Goal: Transaction & Acquisition: Book appointment/travel/reservation

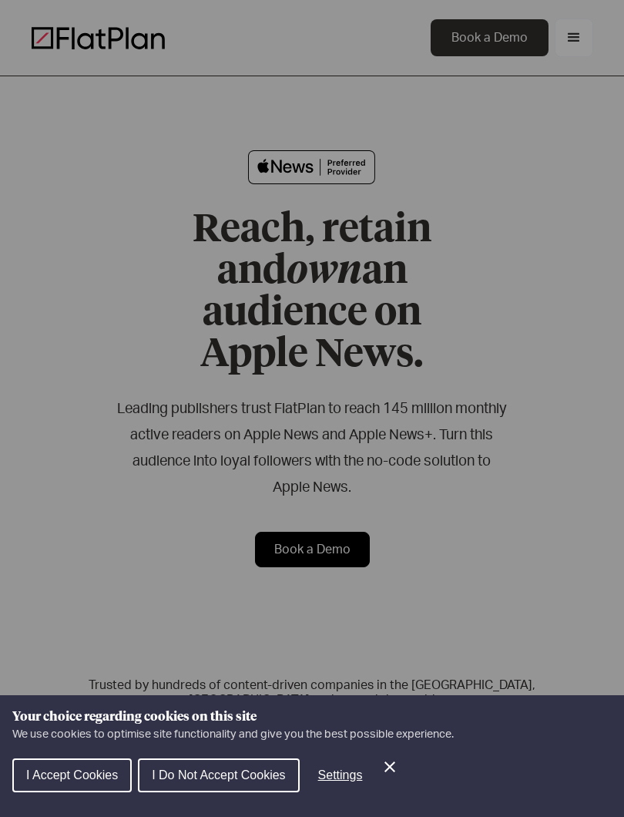
click at [515, 548] on div "Cookie preferences" at bounding box center [312, 408] width 624 height 817
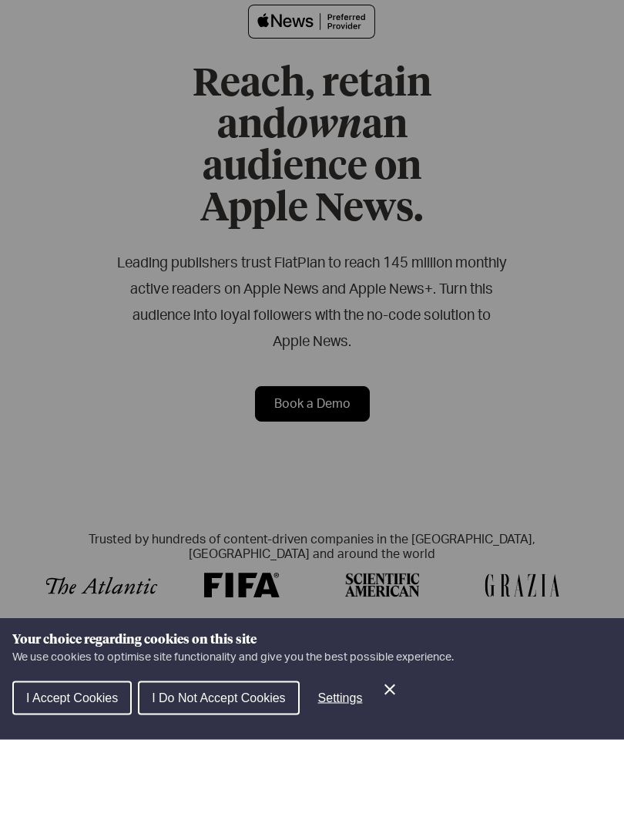
scroll to position [69, 0]
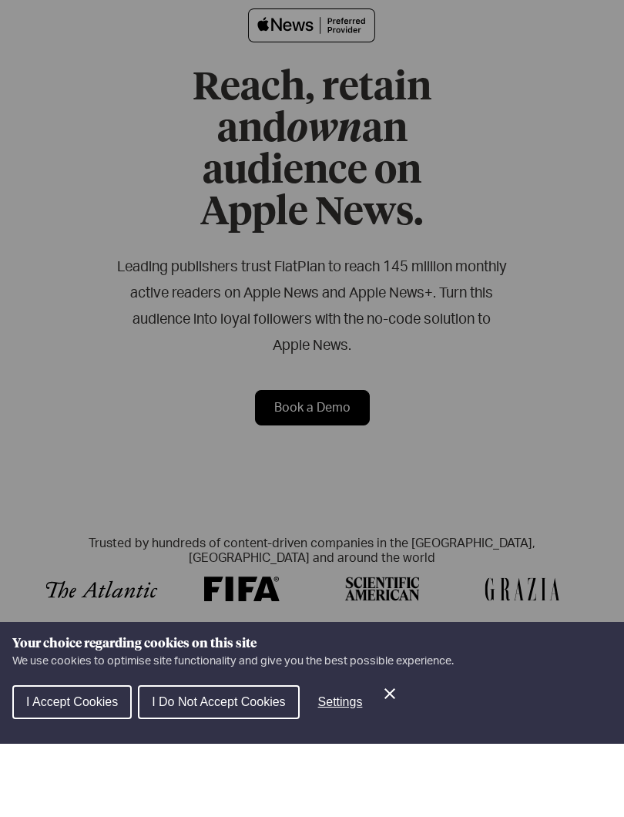
click at [375, 760] on button "Settings" at bounding box center [340, 775] width 69 height 31
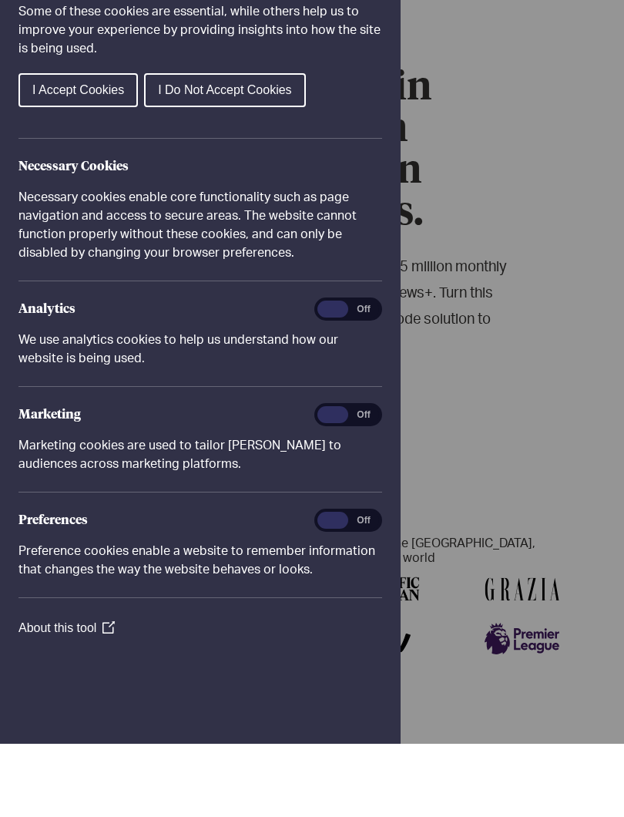
click at [481, 497] on div "Cookie preferences" at bounding box center [312, 408] width 624 height 817
click at [258, 156] on span "I Do Not Accept Cookies" at bounding box center [224, 162] width 133 height 13
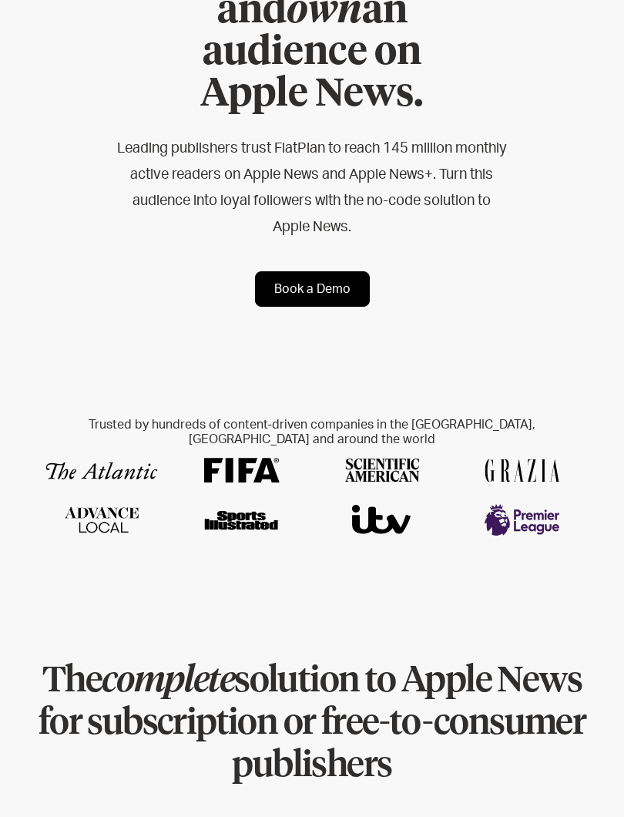
scroll to position [0, 0]
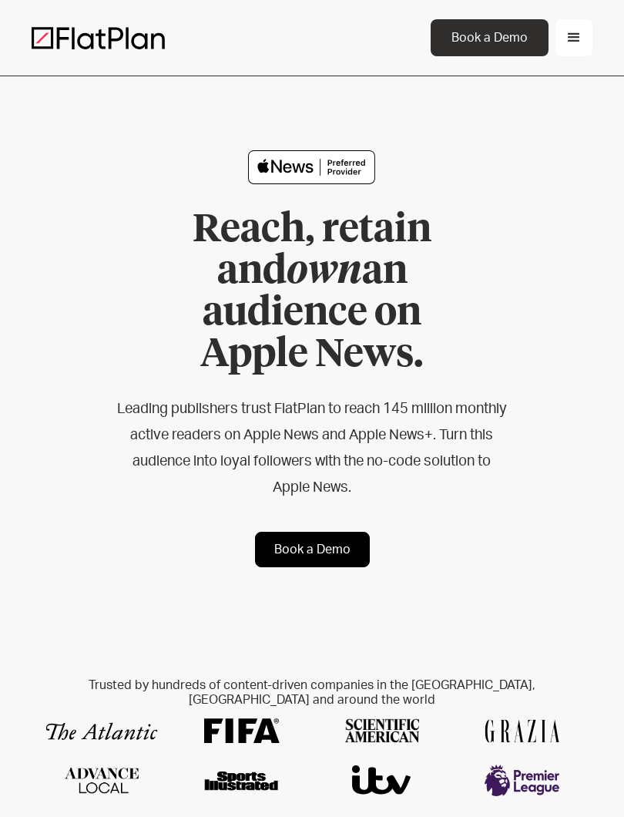
click at [322, 532] on link "Book a Demo" at bounding box center [312, 549] width 115 height 35
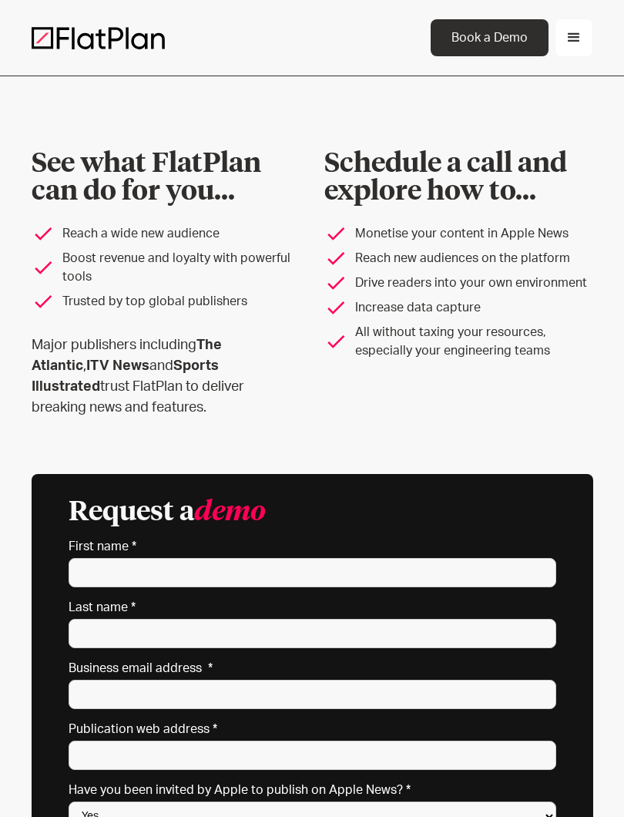
click at [569, 42] on div "menu" at bounding box center [574, 38] width 18 height 18
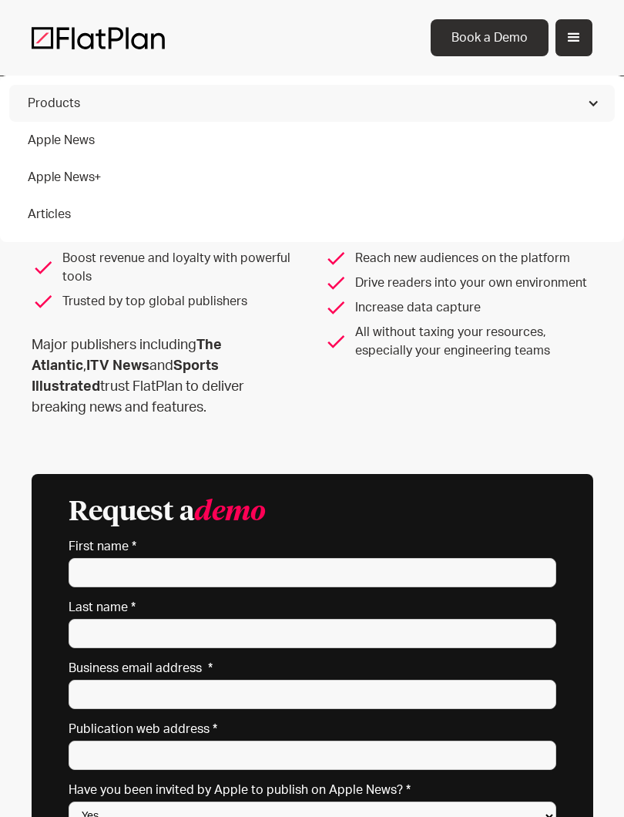
click at [599, 107] on div at bounding box center [593, 103] width 12 height 12
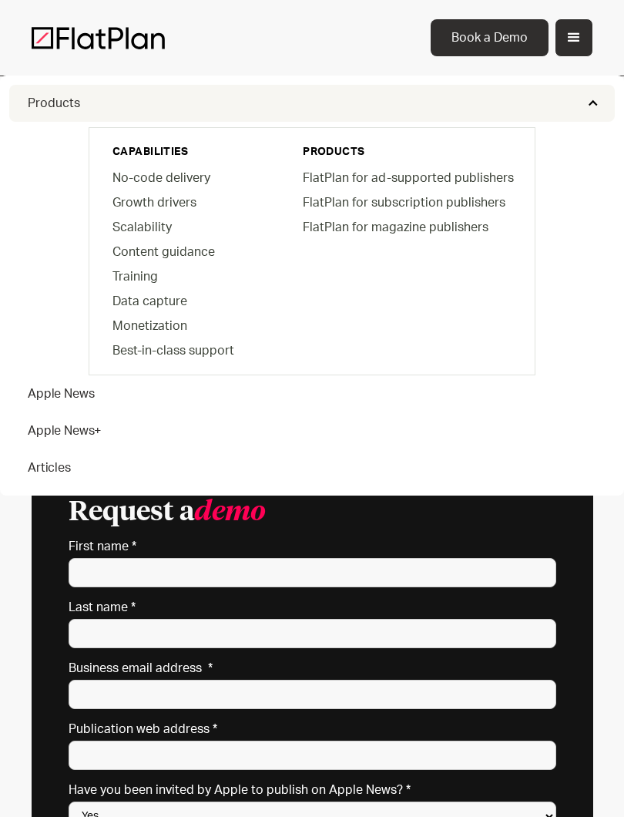
click at [585, 116] on div "Products" at bounding box center [312, 103] width 606 height 37
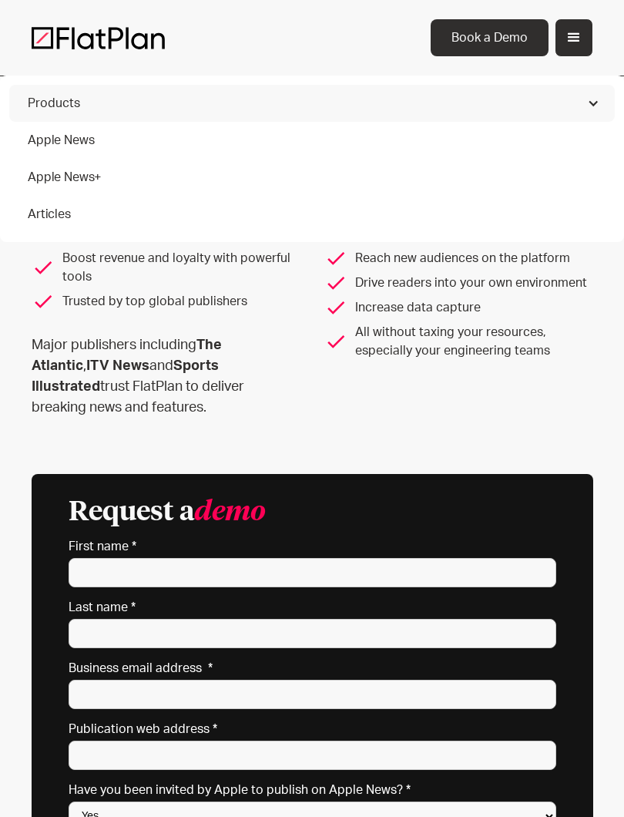
click at [544, 142] on link "Apple News" at bounding box center [312, 140] width 606 height 37
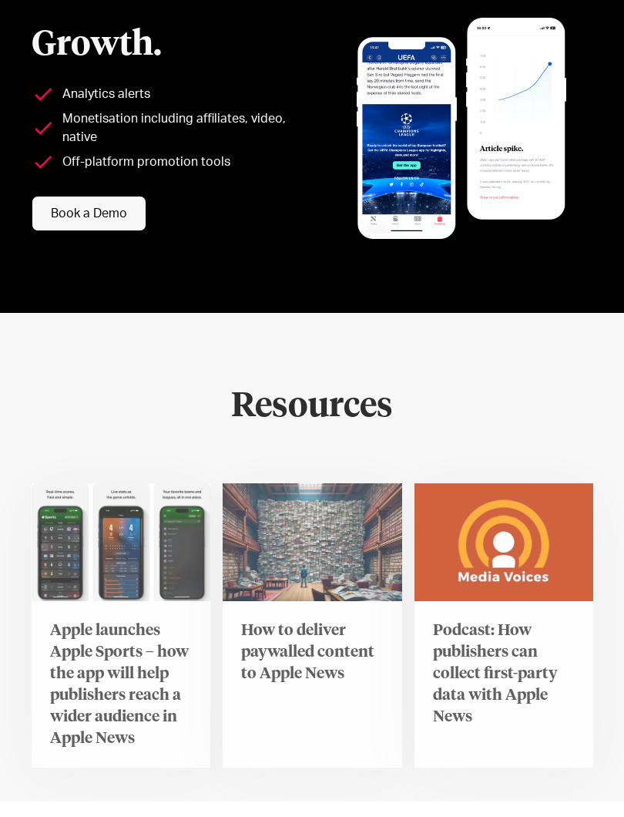
scroll to position [2731, 0]
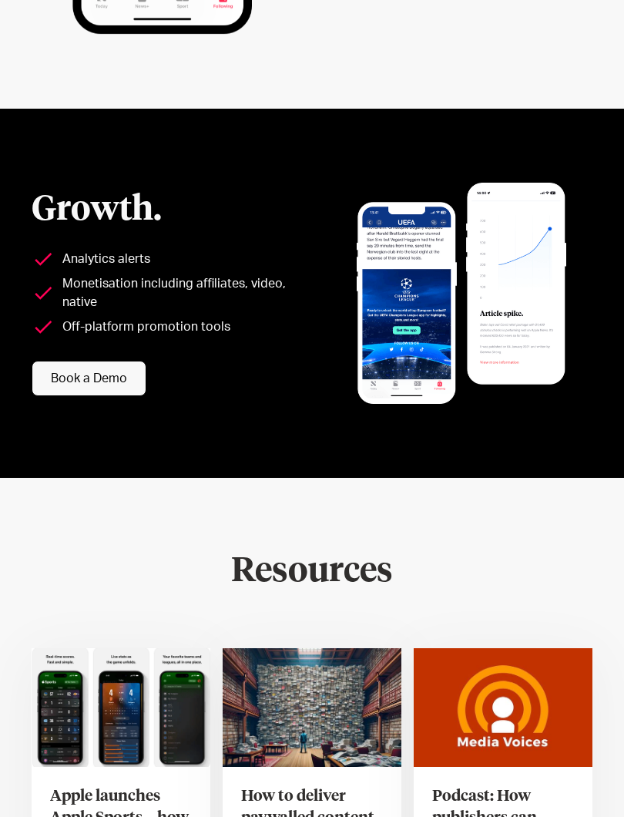
click at [108, 361] on link "Book a Demo" at bounding box center [89, 378] width 115 height 35
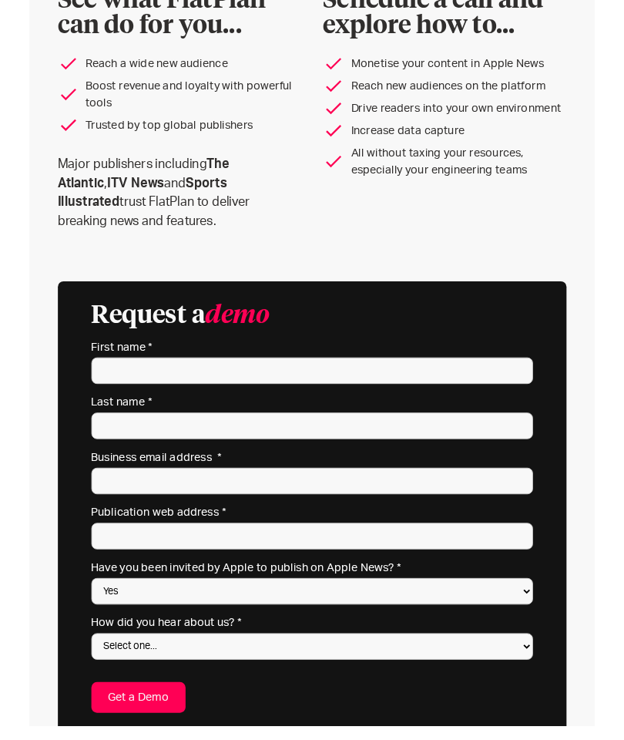
scroll to position [148, 0]
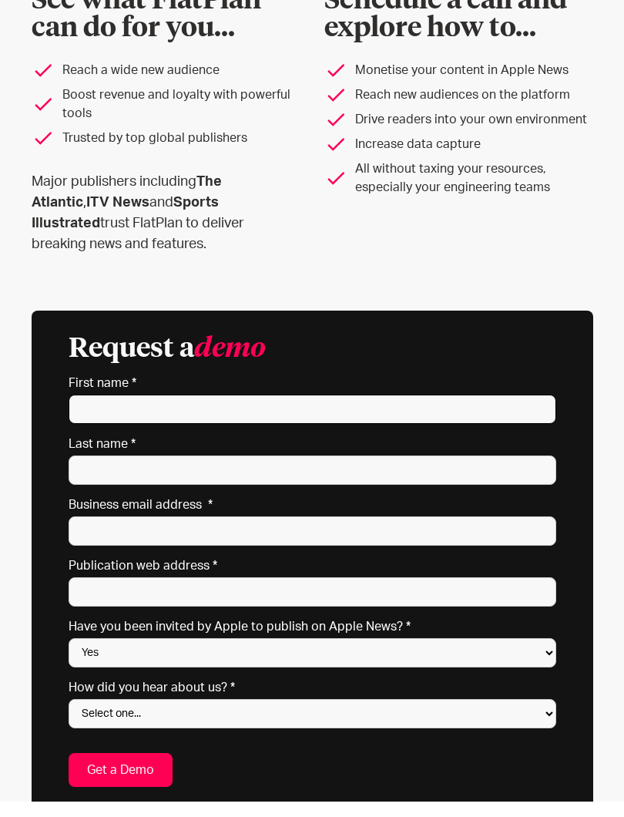
click at [364, 410] on input "First name *" at bounding box center [313, 424] width 488 height 29
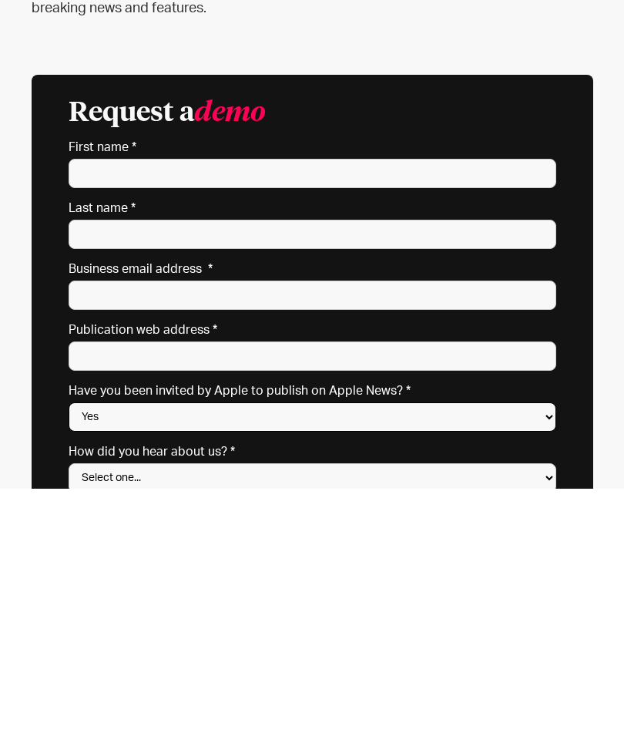
click at [492, 653] on select "Yes No Not sure" at bounding box center [313, 667] width 488 height 29
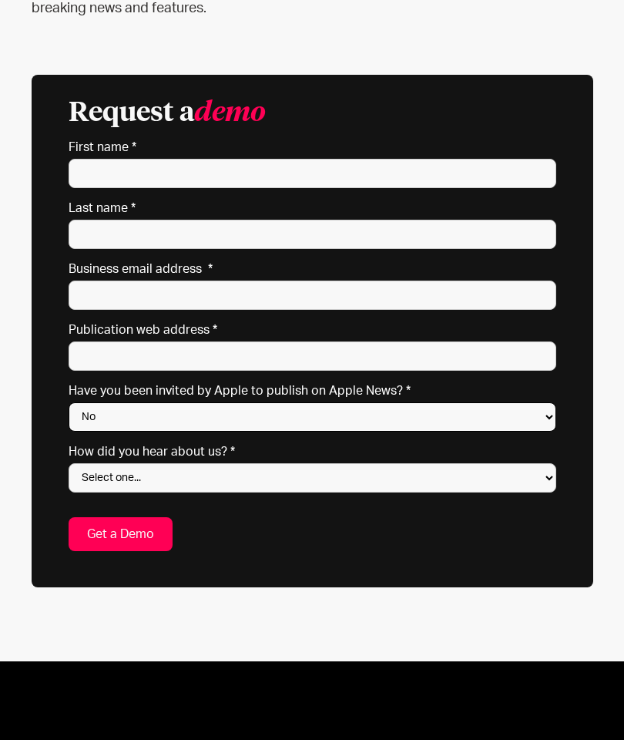
click at [329, 425] on select "Yes No Not sure" at bounding box center [313, 416] width 488 height 29
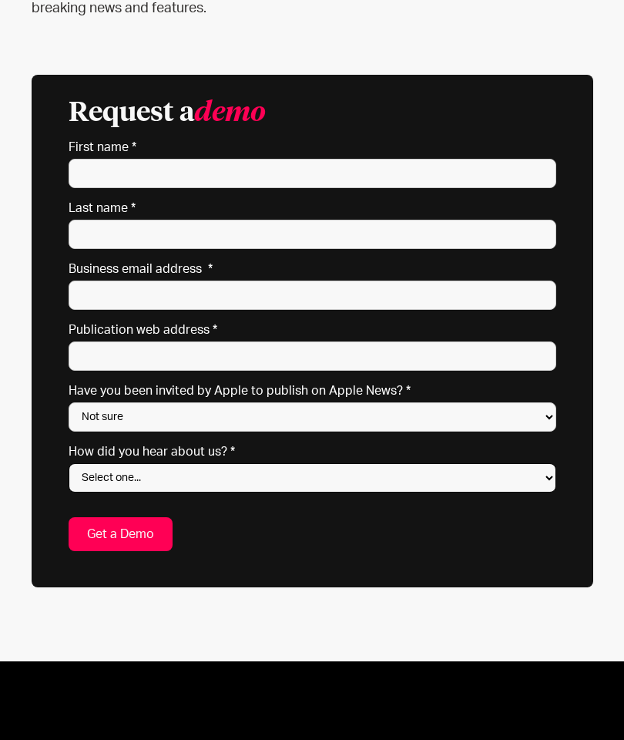
click at [330, 481] on select "Select one... Search engine (Google, DuckDuckGo etc) Apple website Google Ad Li…" at bounding box center [313, 477] width 488 height 29
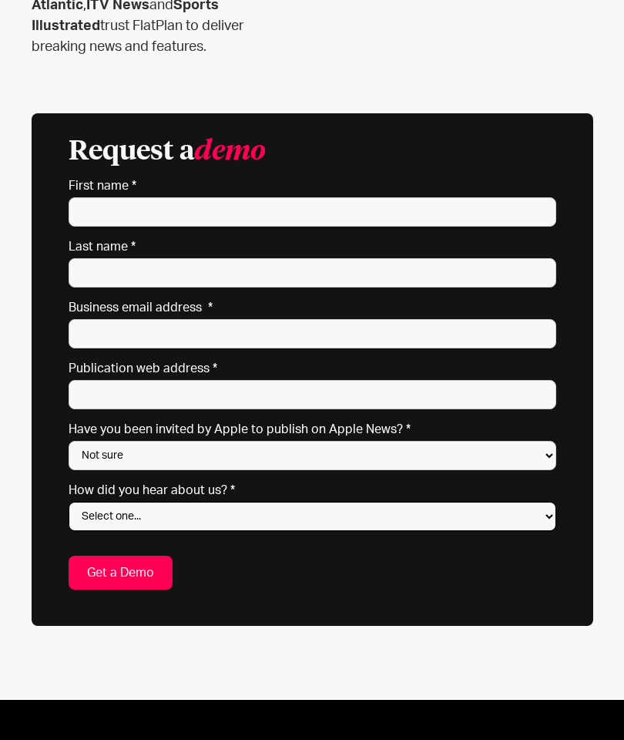
scroll to position [360, 0]
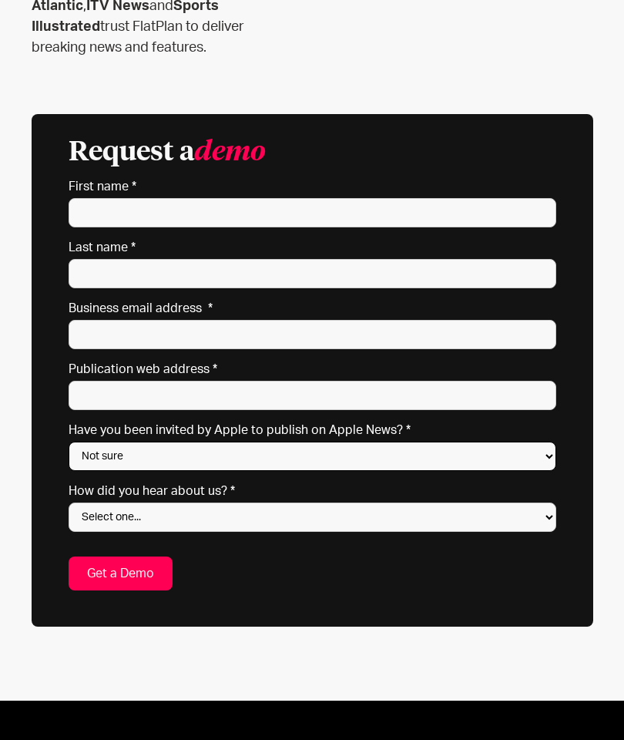
click at [253, 465] on select "Yes No Not sure" at bounding box center [313, 455] width 488 height 29
select select "No"
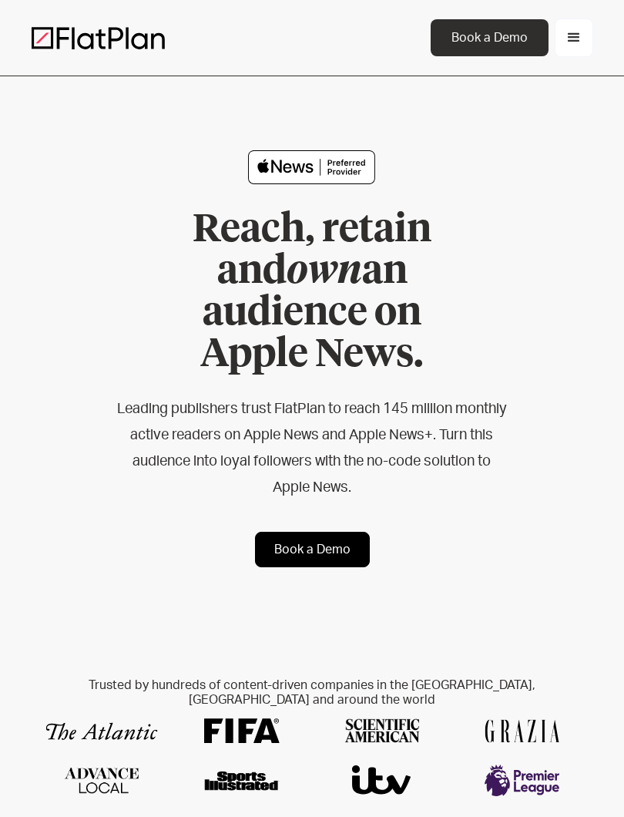
click at [504, 39] on div "Book a Demo" at bounding box center [489, 38] width 81 height 18
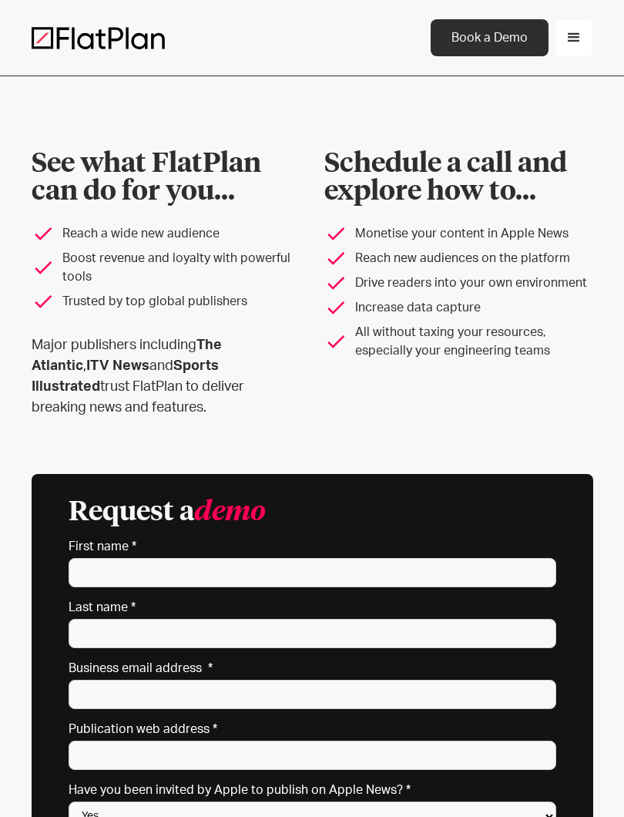
click at [579, 32] on div "menu" at bounding box center [574, 38] width 18 height 18
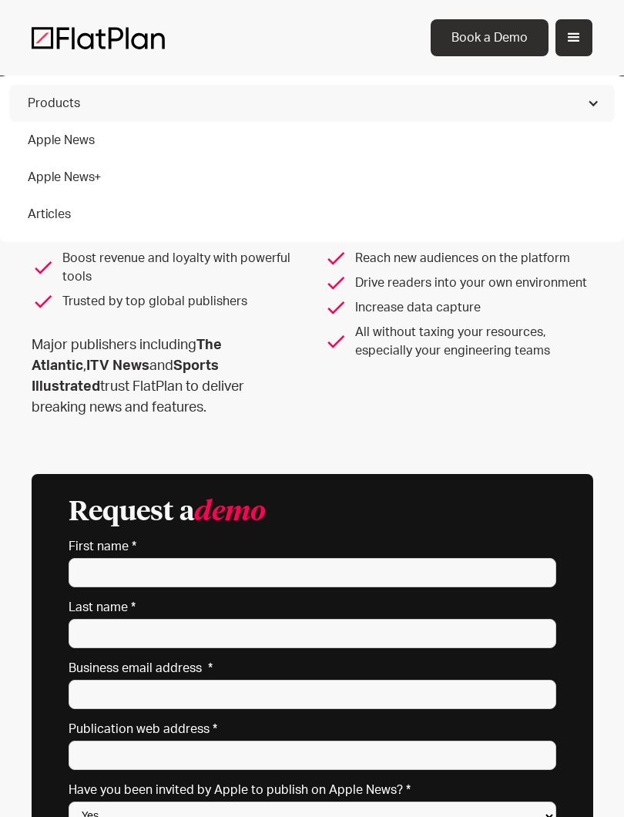
click at [565, 117] on div "Products" at bounding box center [312, 103] width 606 height 37
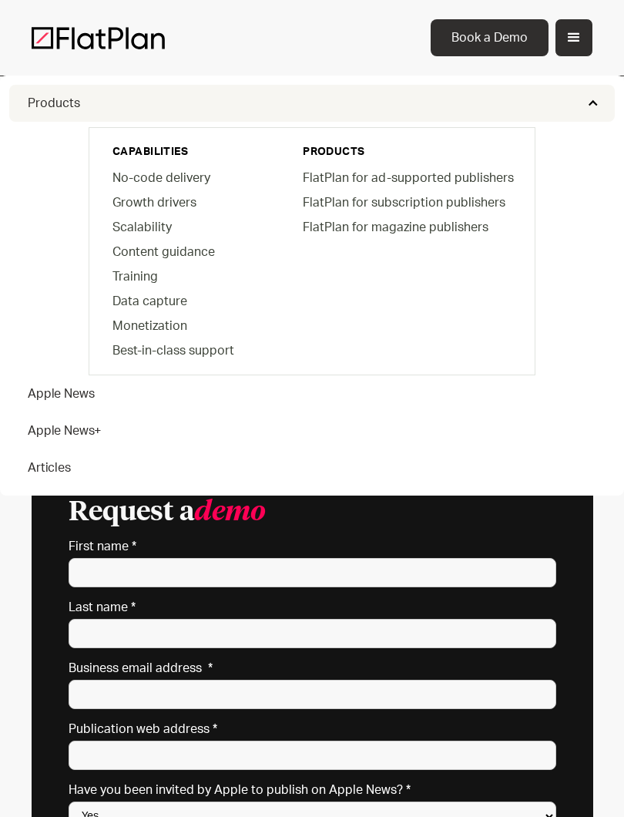
click at [485, 197] on link "FlatPlan for subscription publishers" at bounding box center [406, 202] width 233 height 25
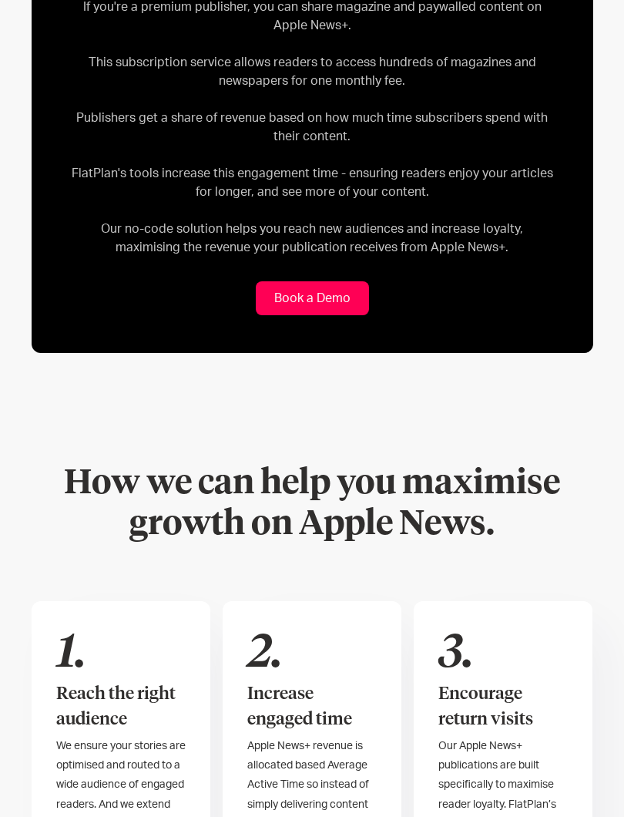
scroll to position [817, 0]
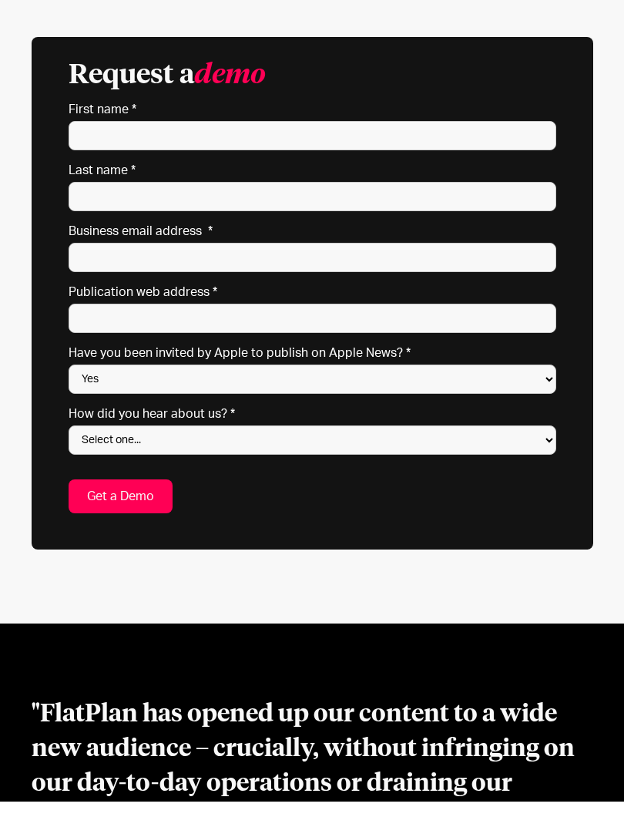
scroll to position [589, 0]
